Goal: Information Seeking & Learning: Learn about a topic

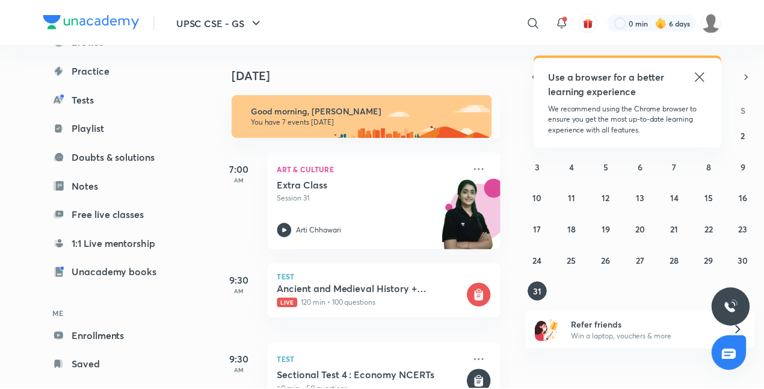
scroll to position [153, 0]
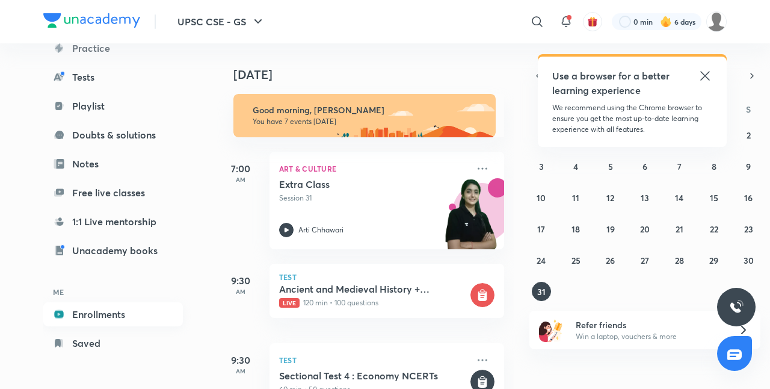
click at [123, 304] on link "Enrollments" at bounding box center [113, 314] width 140 height 24
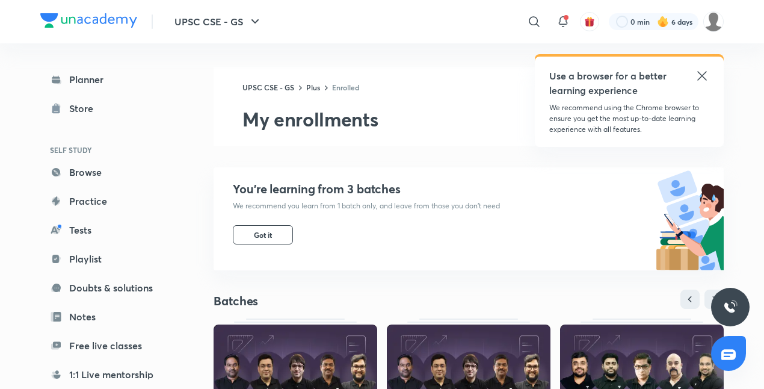
click at [702, 71] on icon at bounding box center [702, 76] width 14 height 14
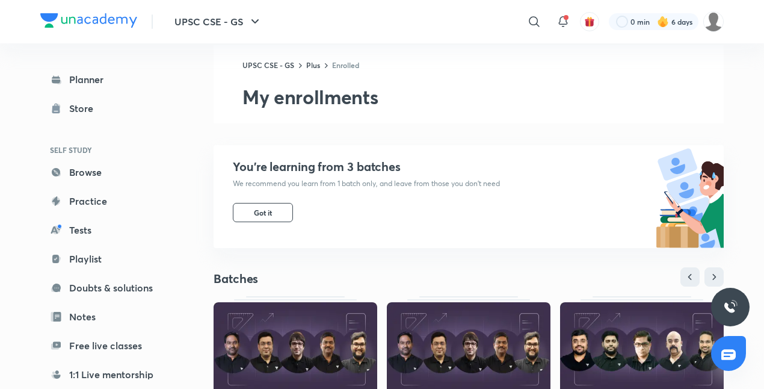
scroll to position [24, 0]
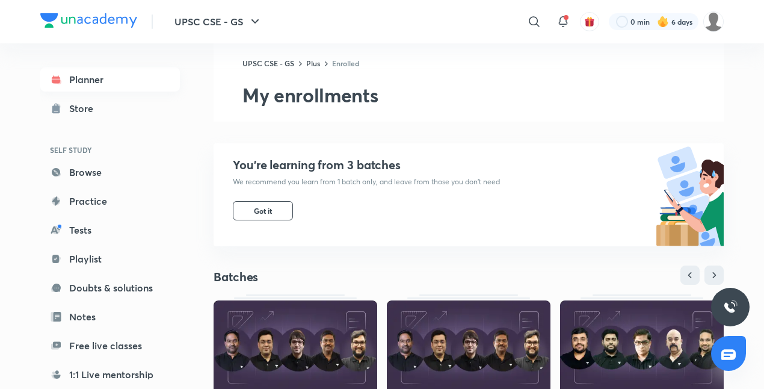
click at [125, 73] on link "Planner" at bounding box center [110, 79] width 140 height 24
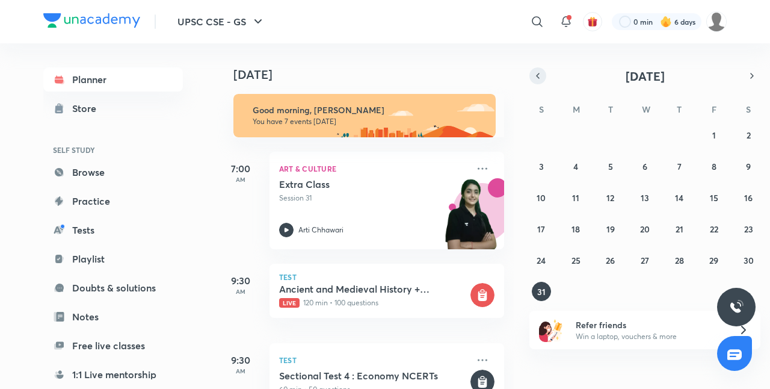
click at [543, 71] on button "button" at bounding box center [537, 75] width 17 height 17
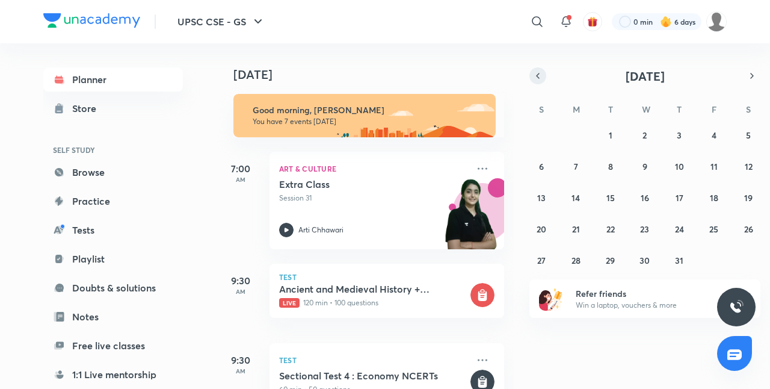
click at [543, 71] on button "button" at bounding box center [537, 75] width 17 height 17
click at [647, 158] on button "11" at bounding box center [644, 165] width 19 height 19
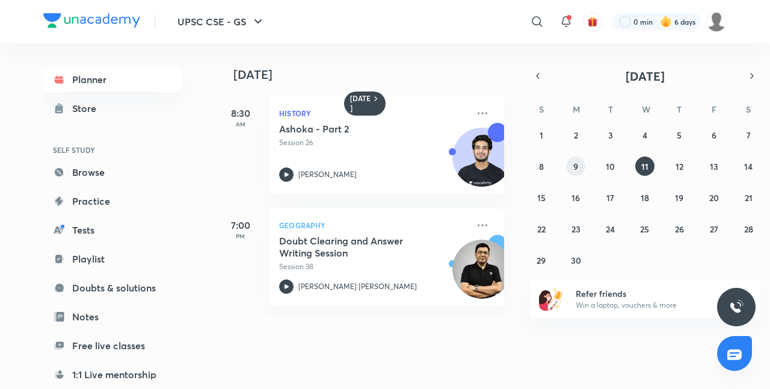
click at [582, 165] on button "9" at bounding box center [575, 165] width 19 height 19
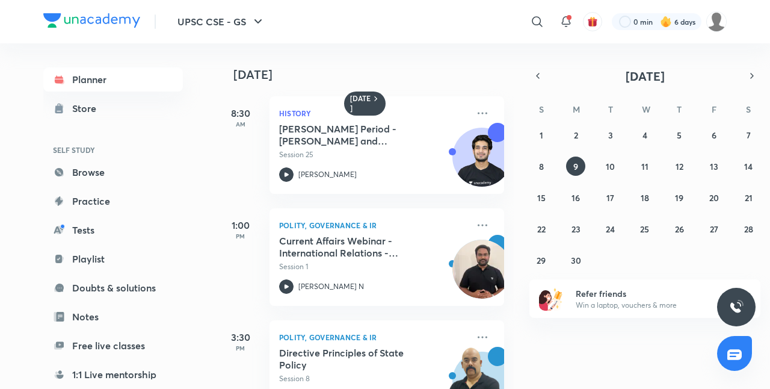
click at [633, 165] on div "1 2 3 4 5 6 7 8 9 10 11 12 13 14 15 16 17 18 19 20 21 22 23 24 25 26 27 28 29 3…" at bounding box center [644, 197] width 231 height 144
click at [641, 164] on abbr "11" at bounding box center [644, 166] width 7 height 11
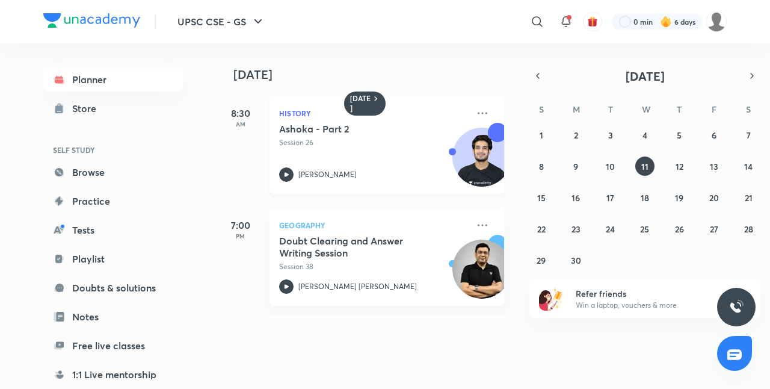
click at [316, 129] on h5 "Ashoka - Part 2" at bounding box center [354, 129] width 150 height 12
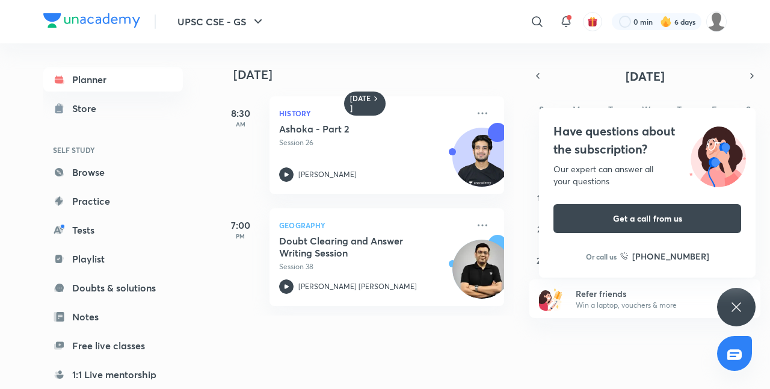
click at [741, 307] on icon at bounding box center [736, 307] width 14 height 14
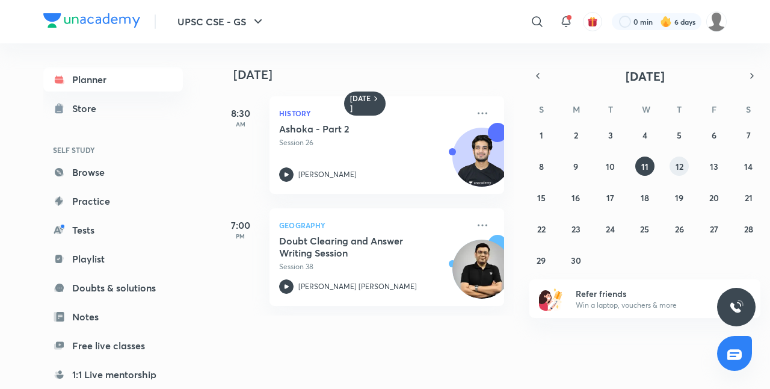
click at [678, 165] on abbr "12" at bounding box center [680, 166] width 8 height 11
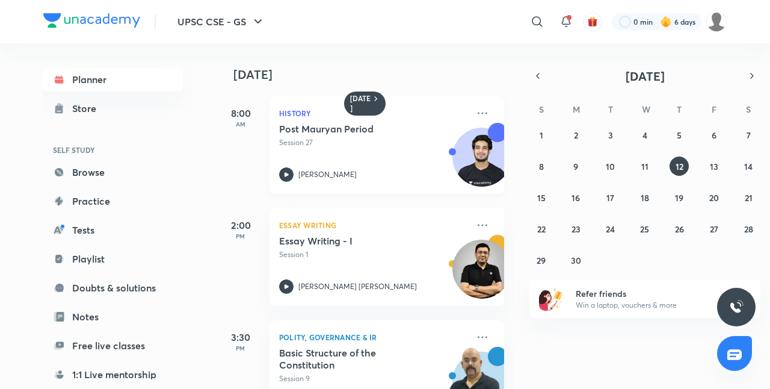
click at [380, 155] on div "Post Mauryan Period Session 27 Anuj Garg" at bounding box center [373, 152] width 189 height 59
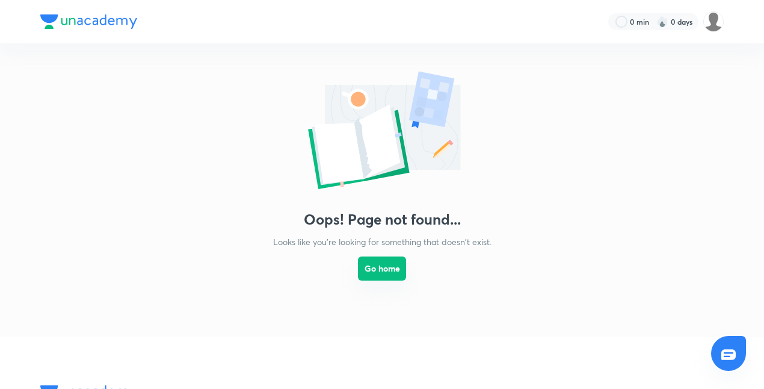
click at [381, 266] on button "Go home" at bounding box center [382, 268] width 48 height 24
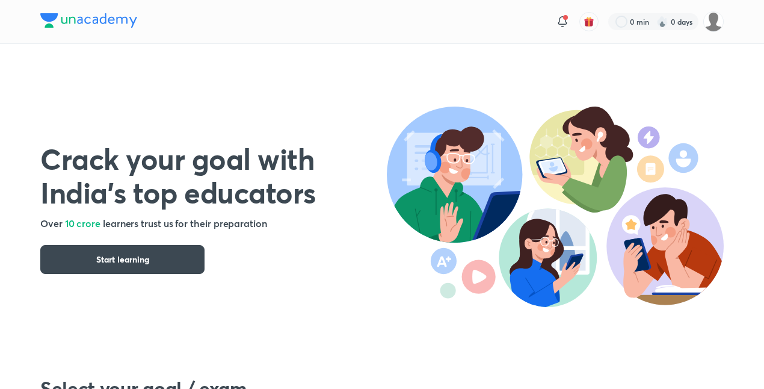
click at [280, 310] on div "Crack your goal with India’s top educators Over 10 crore learners trust us for …" at bounding box center [381, 195] width 683 height 303
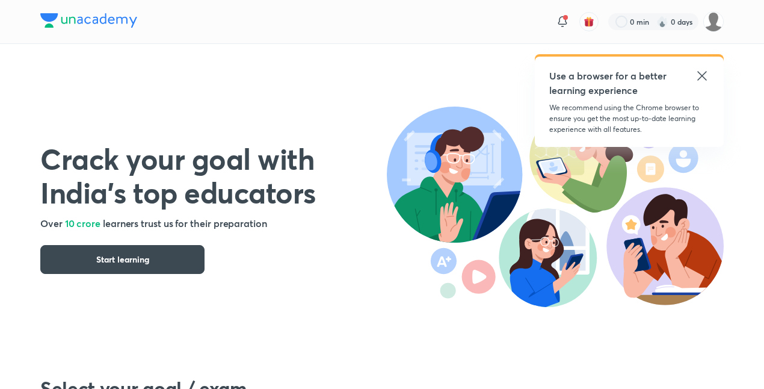
click at [701, 73] on icon at bounding box center [702, 76] width 14 height 14
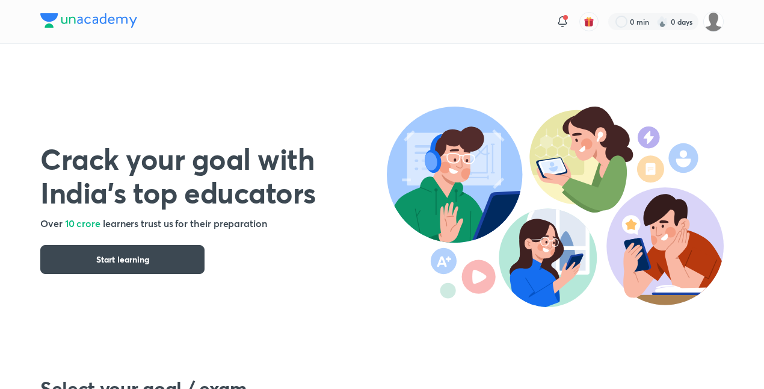
click at [392, 85] on div "Crack your goal with India’s top educators Over 10 crore learners trust us for …" at bounding box center [381, 195] width 683 height 303
click at [558, 17] on icon at bounding box center [562, 21] width 14 height 14
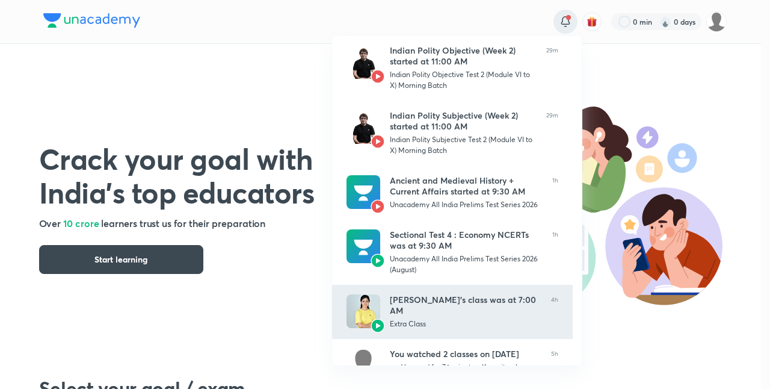
click at [413, 306] on div "Arti Chhawari’s class was at 7:00 AM Extra Class" at bounding box center [466, 311] width 152 height 35
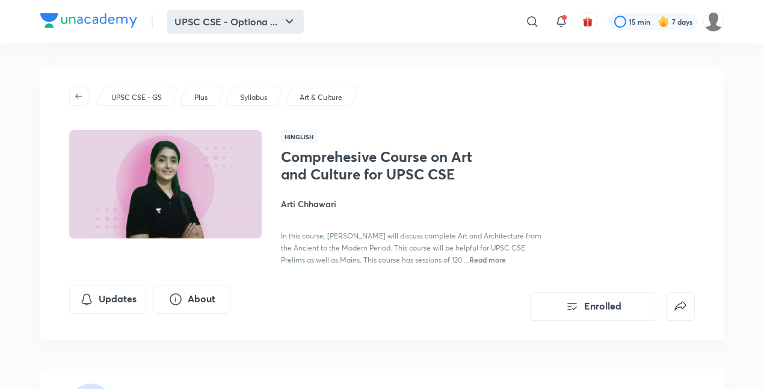
click at [233, 23] on button "UPSC CSE - Optiona ..." at bounding box center [235, 22] width 137 height 24
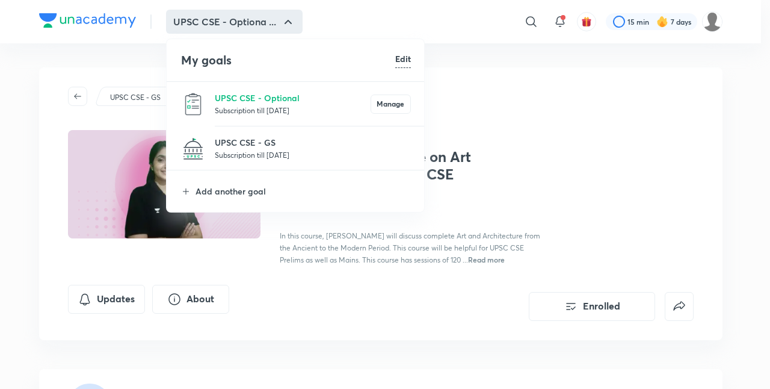
click at [262, 156] on p "Subscription till 1 Nov 2027" at bounding box center [313, 155] width 196 height 12
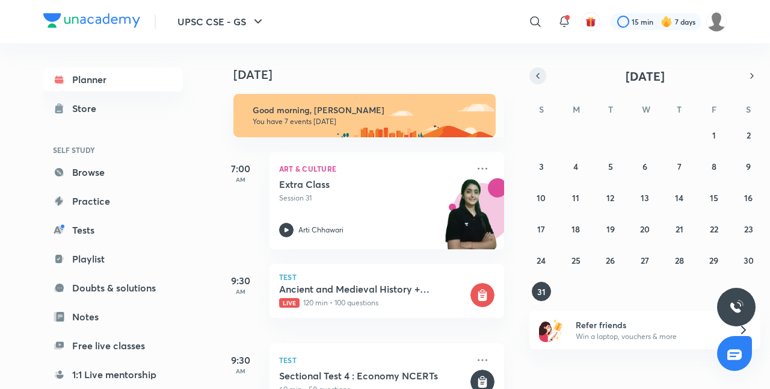
click at [538, 82] on button "button" at bounding box center [537, 75] width 17 height 17
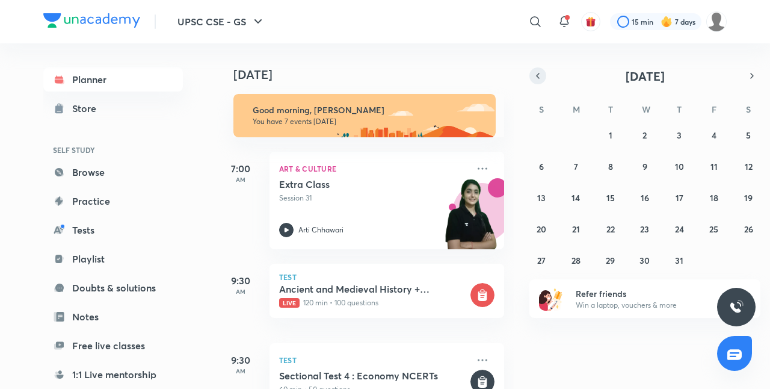
click at [538, 82] on button "button" at bounding box center [537, 75] width 17 height 17
click at [680, 166] on abbr "12" at bounding box center [680, 166] width 8 height 11
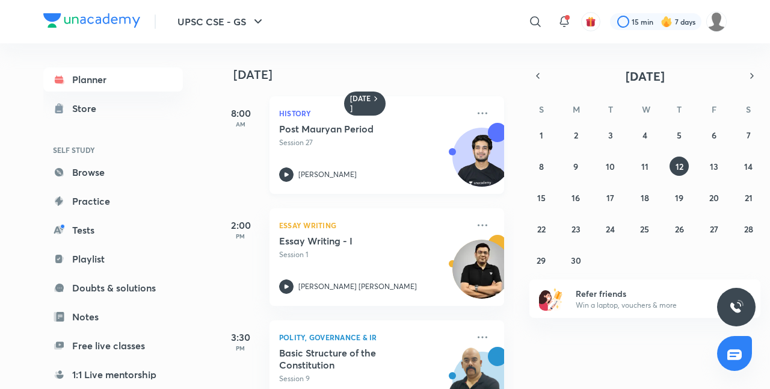
click at [332, 119] on p "History" at bounding box center [373, 113] width 189 height 14
